Goal: Task Accomplishment & Management: Use online tool/utility

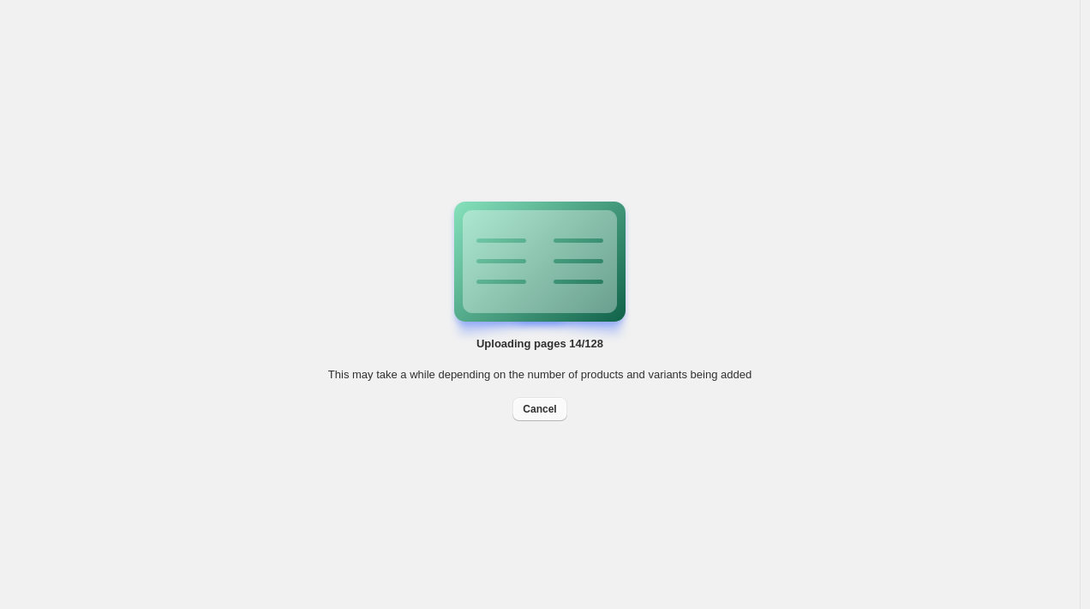
click at [539, 411] on span "Cancel" at bounding box center [539, 409] width 33 height 14
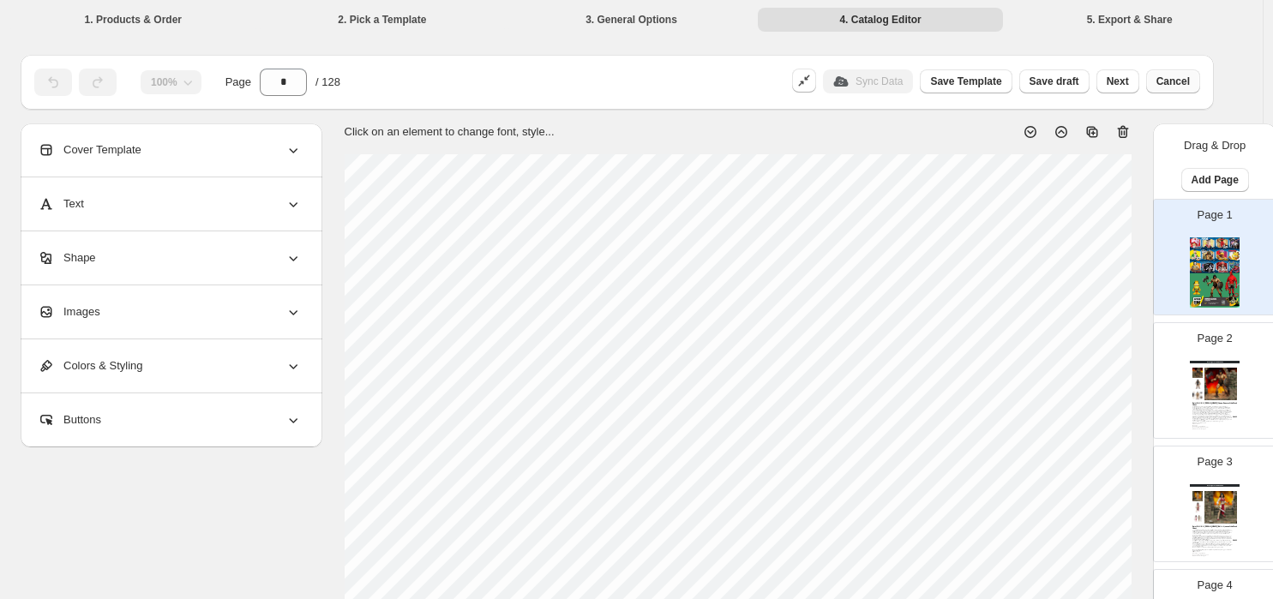
click at [1090, 81] on span "Cancel" at bounding box center [1172, 82] width 33 height 14
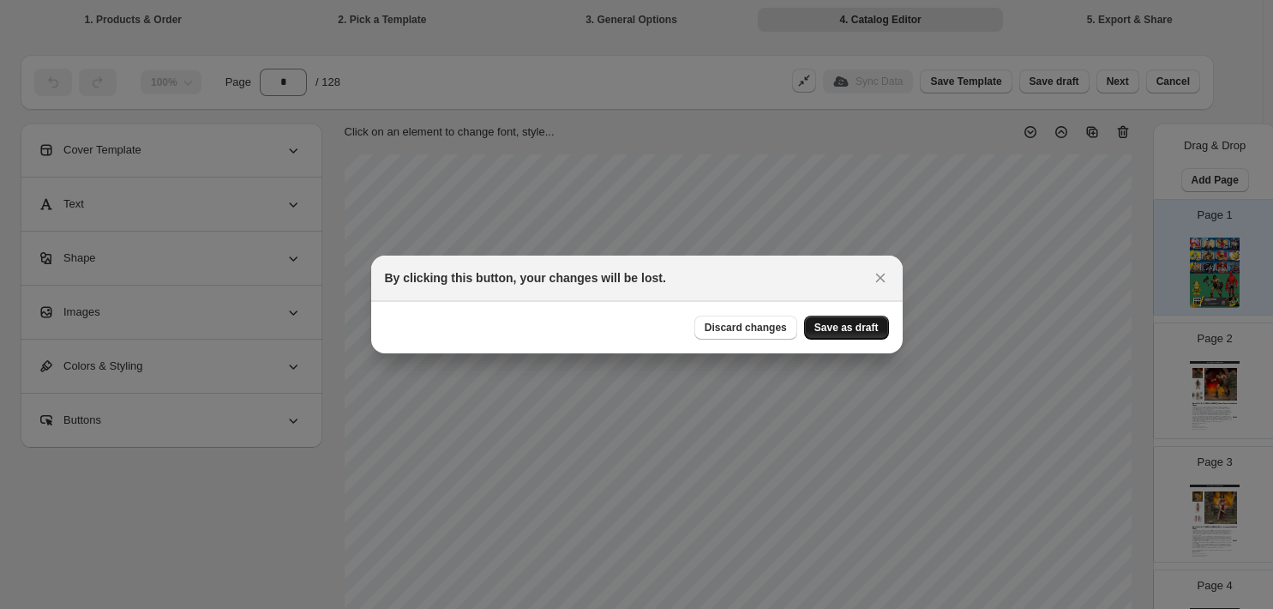
click at [835, 324] on span "Save as draft" at bounding box center [846, 328] width 64 height 14
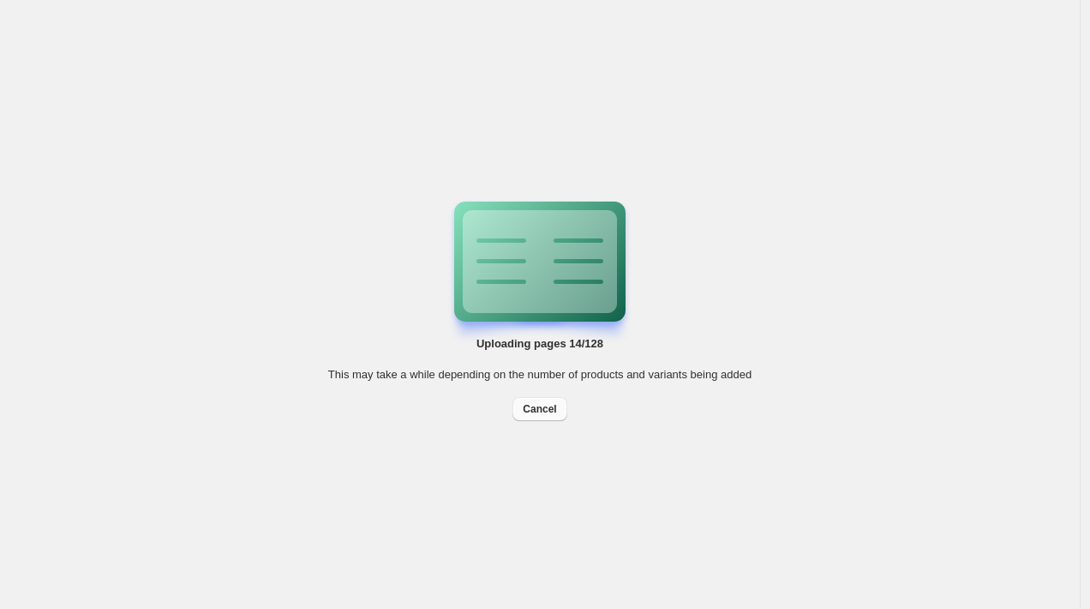
click at [546, 411] on span "Cancel" at bounding box center [539, 409] width 33 height 14
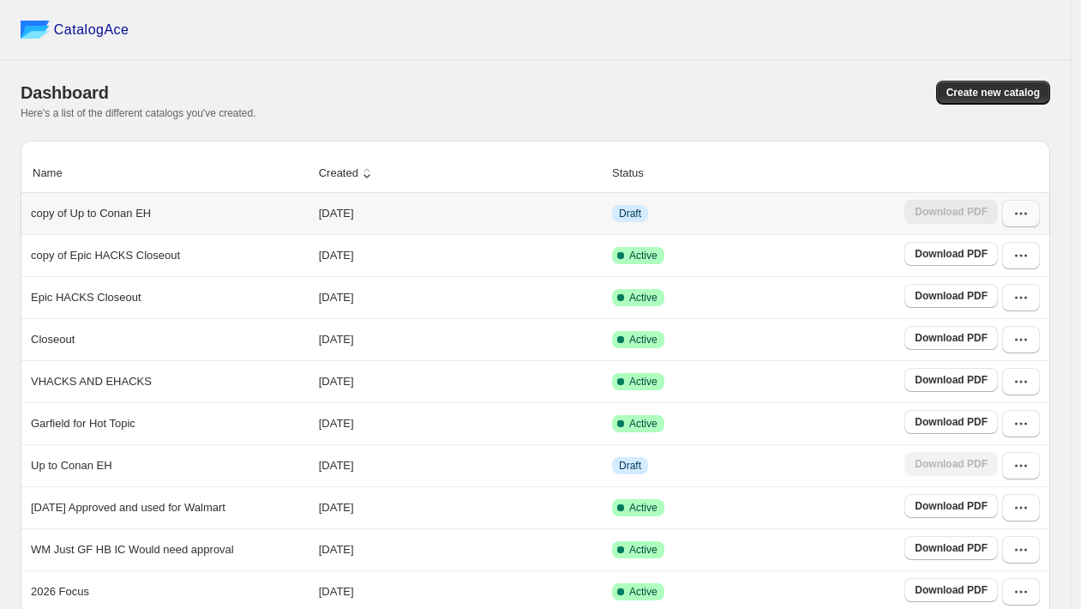
click at [1028, 225] on button "button" at bounding box center [1021, 213] width 38 height 27
click at [989, 345] on span "Edit" at bounding box center [1012, 338] width 88 height 17
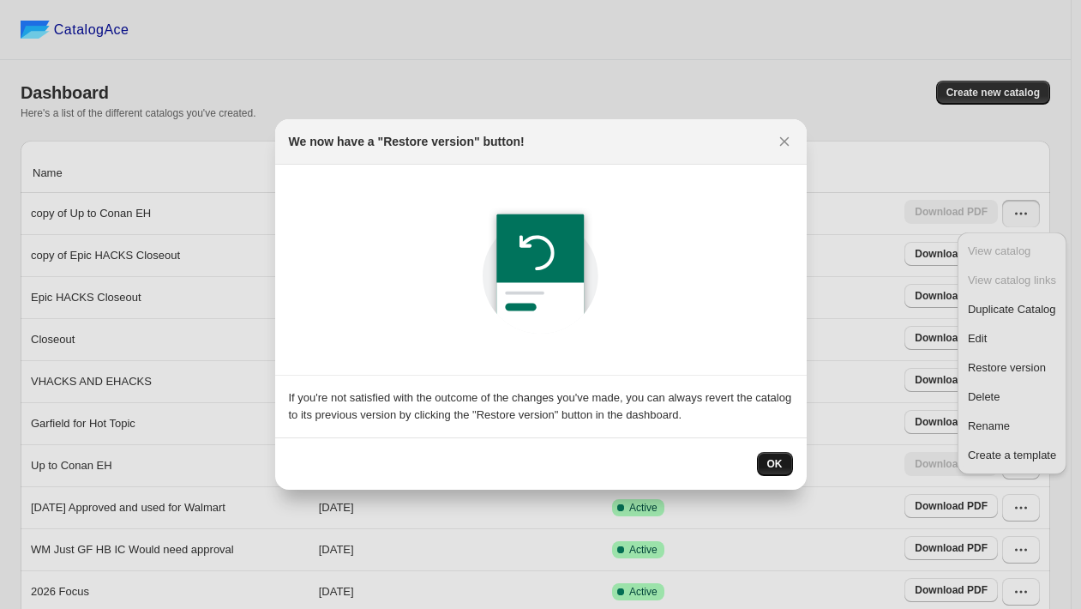
click at [766, 458] on button "OK" at bounding box center [775, 464] width 36 height 24
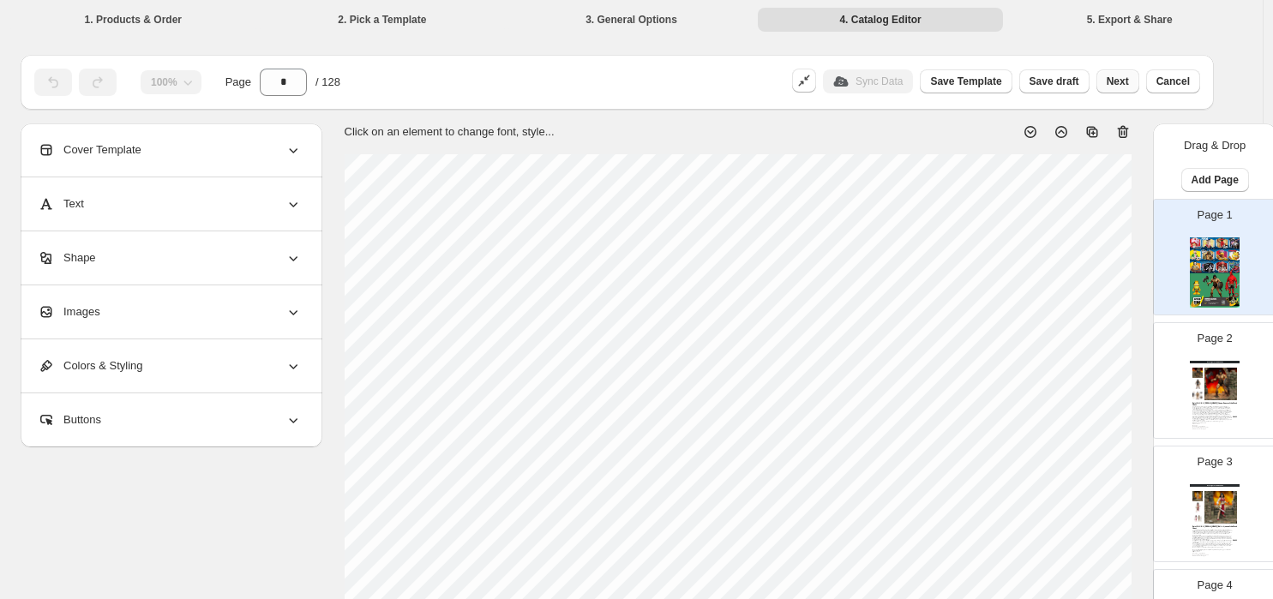
click at [1090, 76] on span "Next" at bounding box center [1118, 82] width 22 height 14
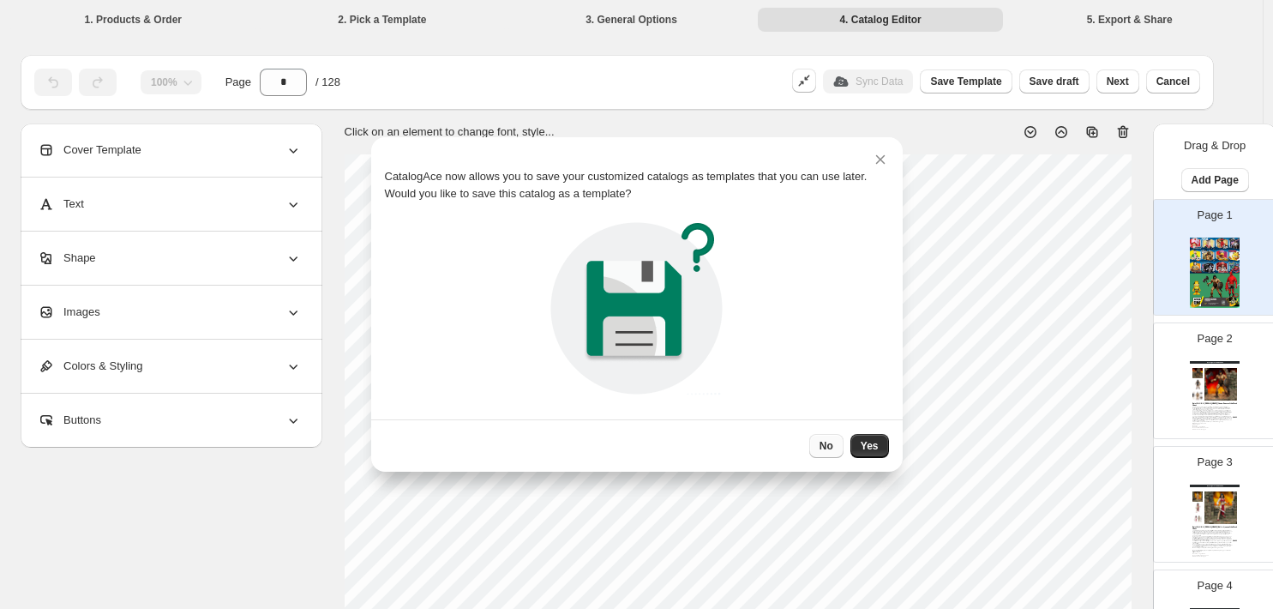
click at [827, 438] on button "No" at bounding box center [826, 446] width 34 height 24
